Goal: Information Seeking & Learning: Learn about a topic

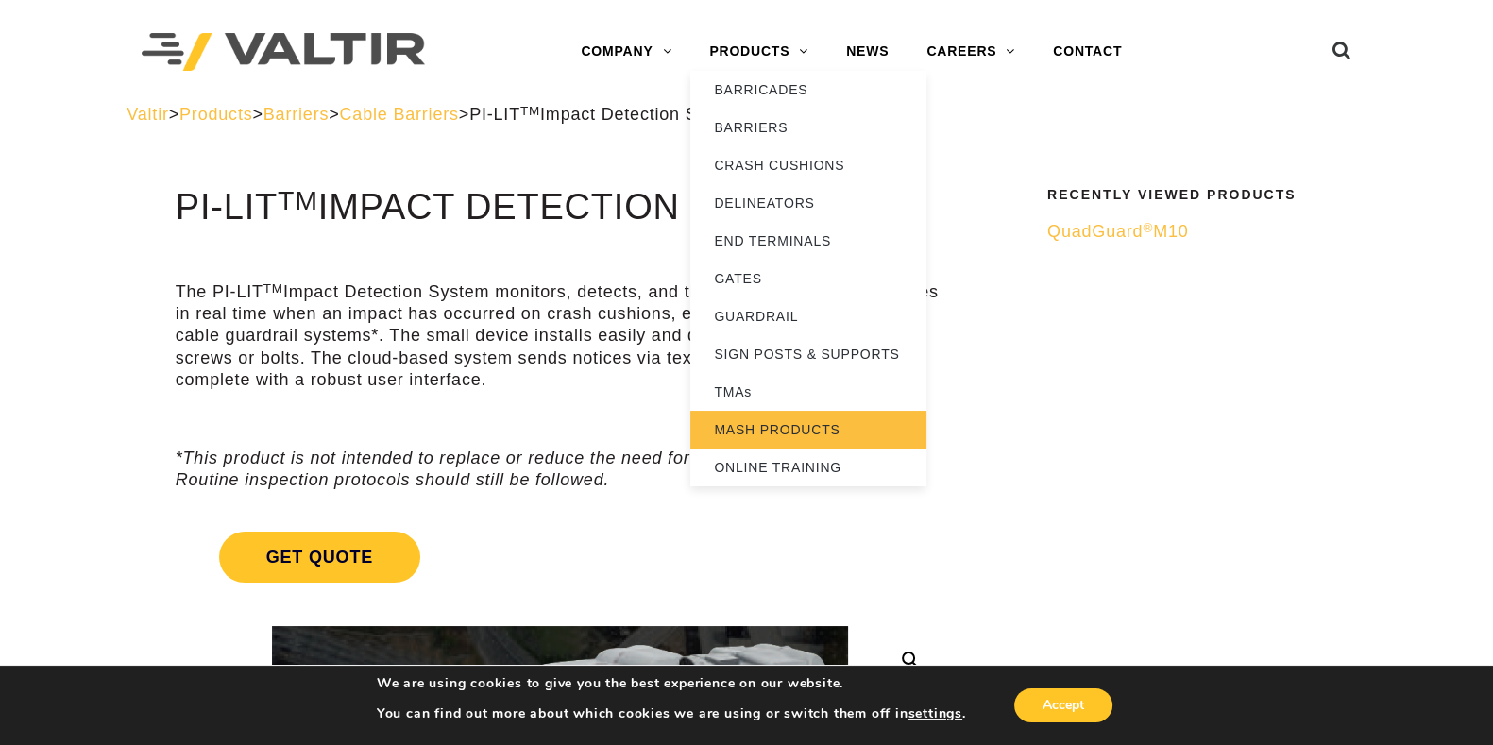
click at [821, 416] on link "MASH PRODUCTS" at bounding box center [808, 430] width 236 height 38
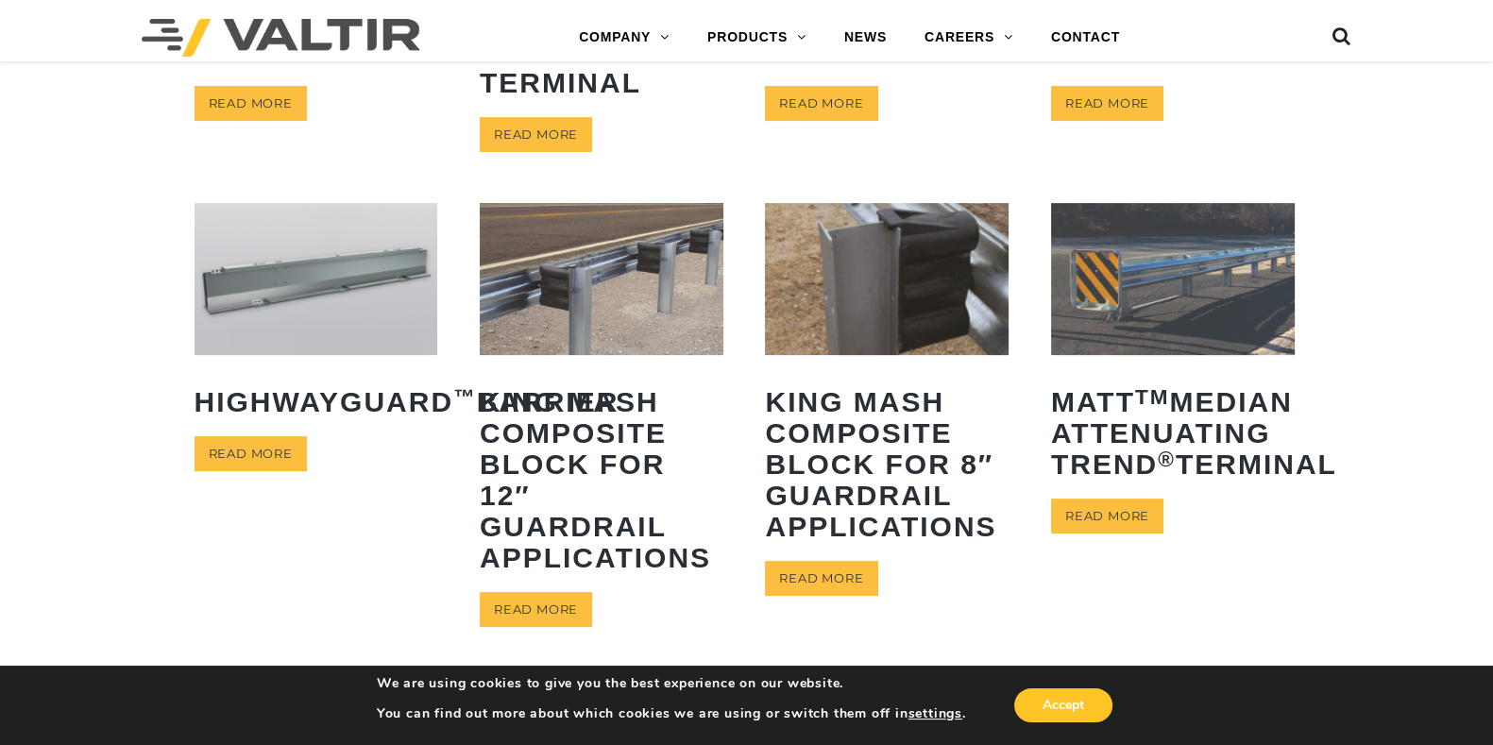
scroll to position [774, 0]
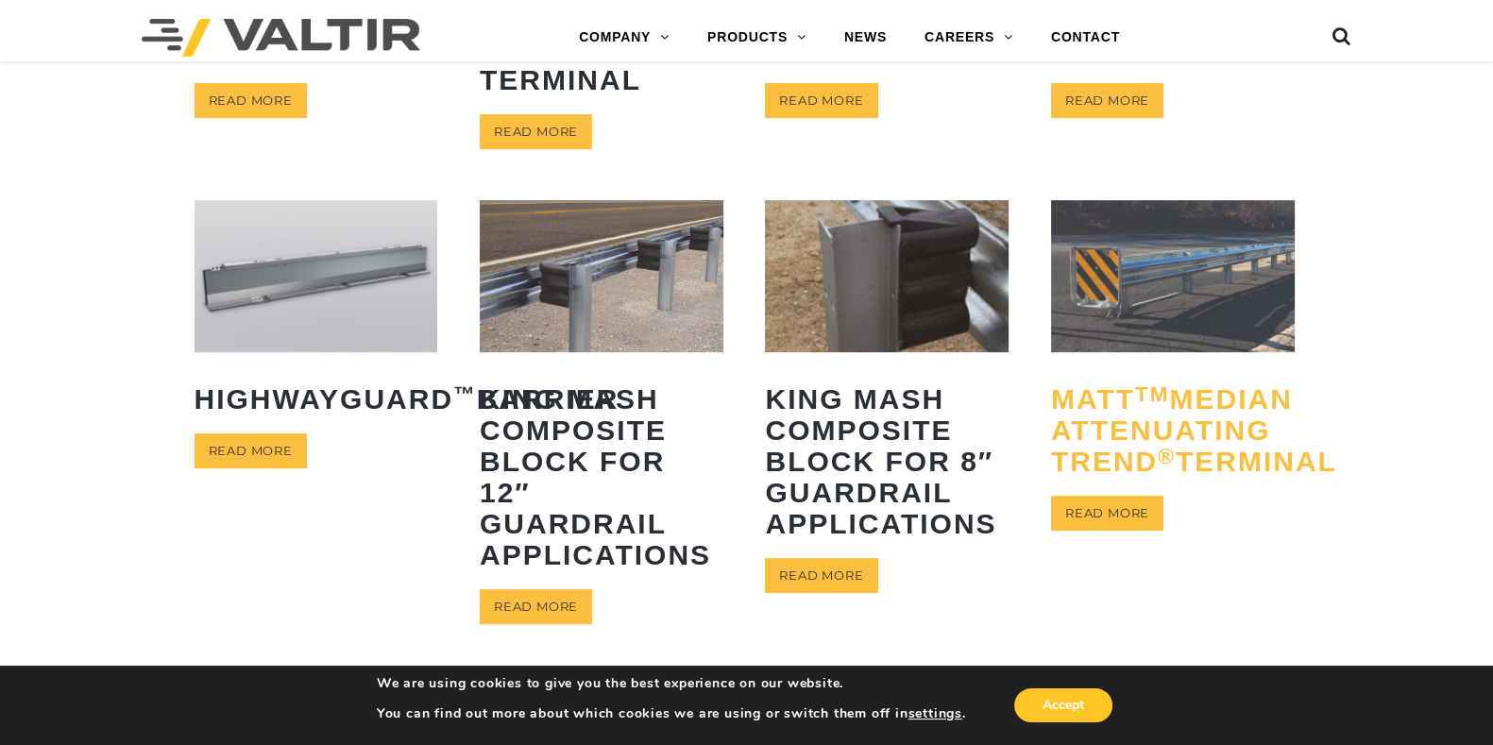
click at [1102, 433] on h2 "MATT TM Median Attenuating TREND ® Terminal" at bounding box center [1173, 430] width 244 height 122
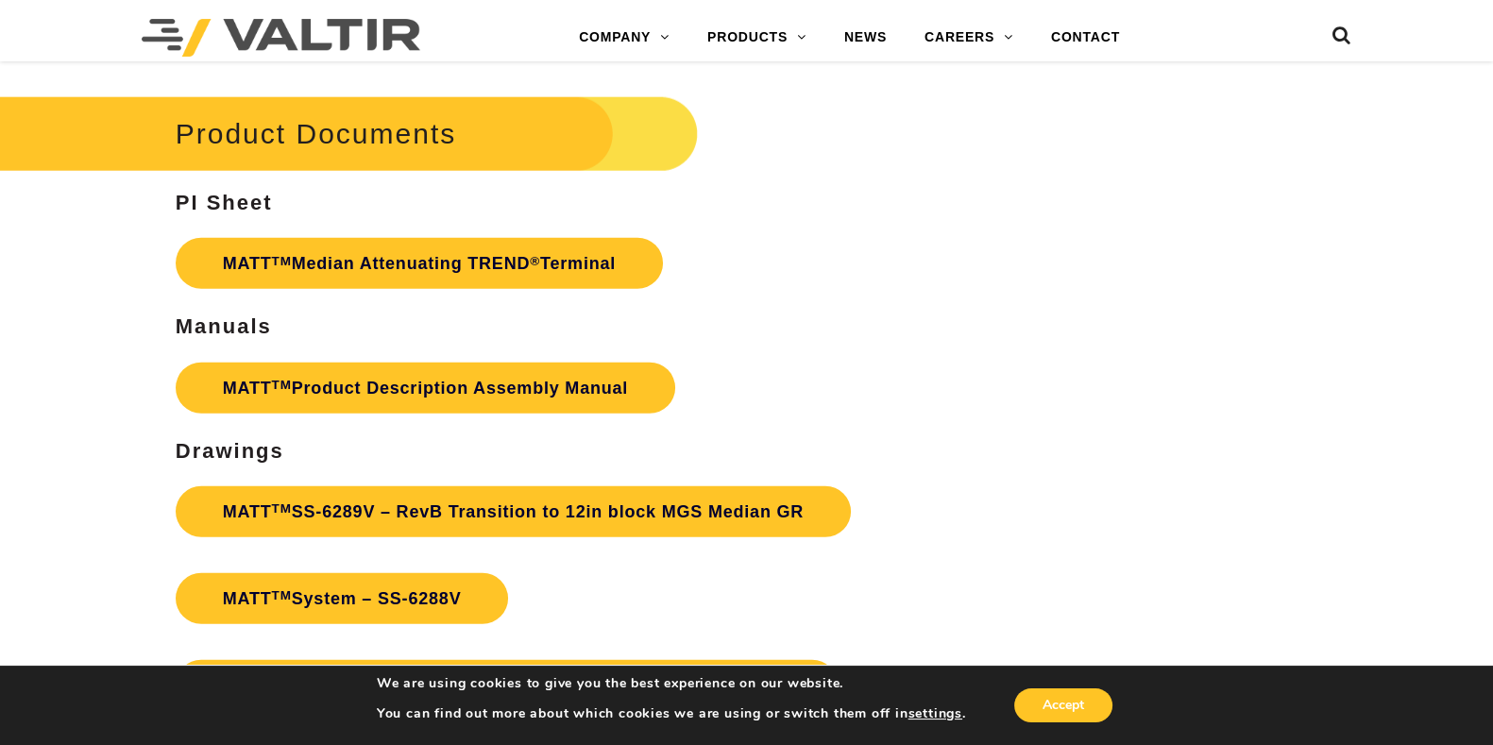
scroll to position [5972, 0]
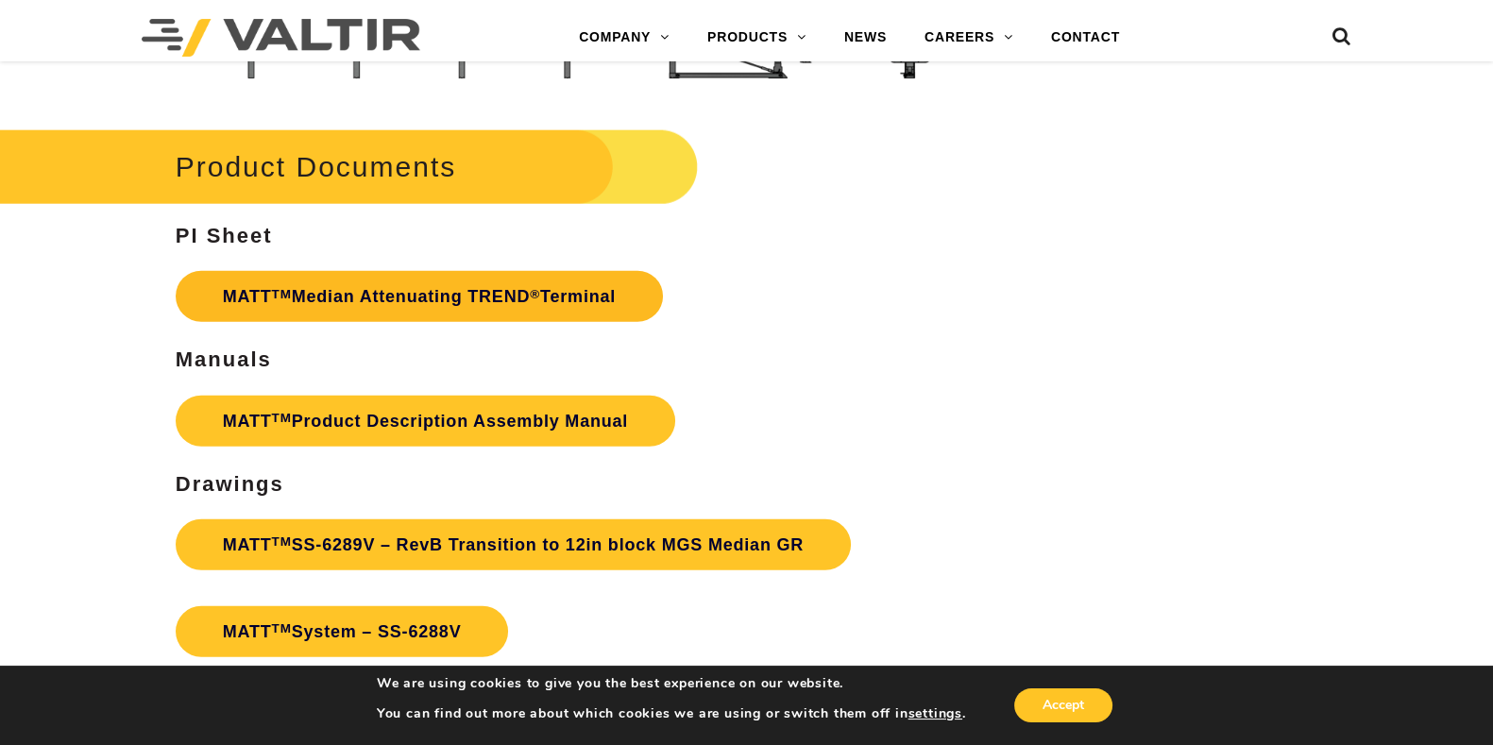
click at [458, 288] on link "MATT TM Median Attenuating TREND ® Terminal" at bounding box center [419, 296] width 487 height 51
